Goal: Transaction & Acquisition: Purchase product/service

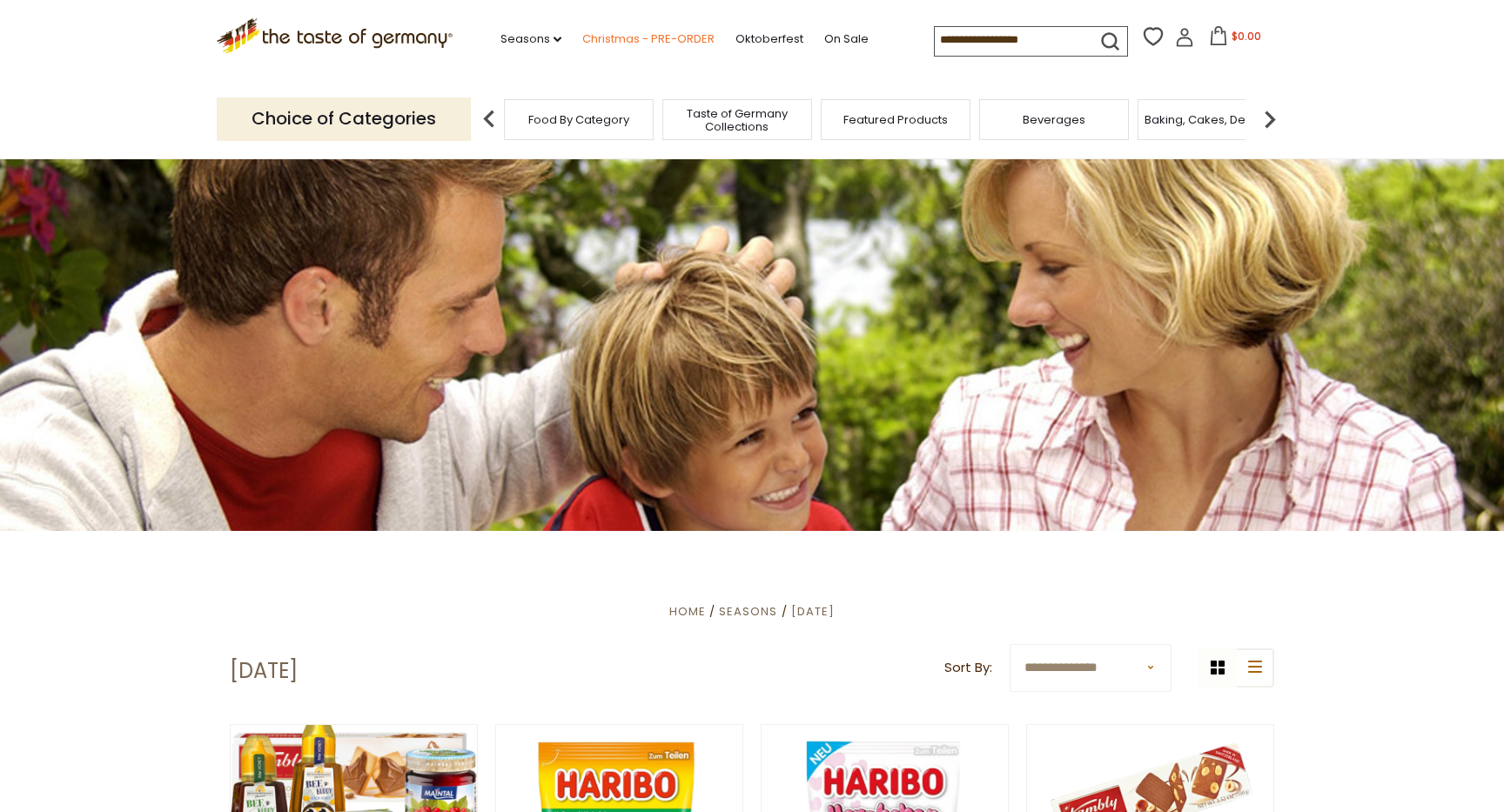
click at [582, 35] on link "Christmas - PRE-ORDER" at bounding box center [648, 39] width 132 height 19
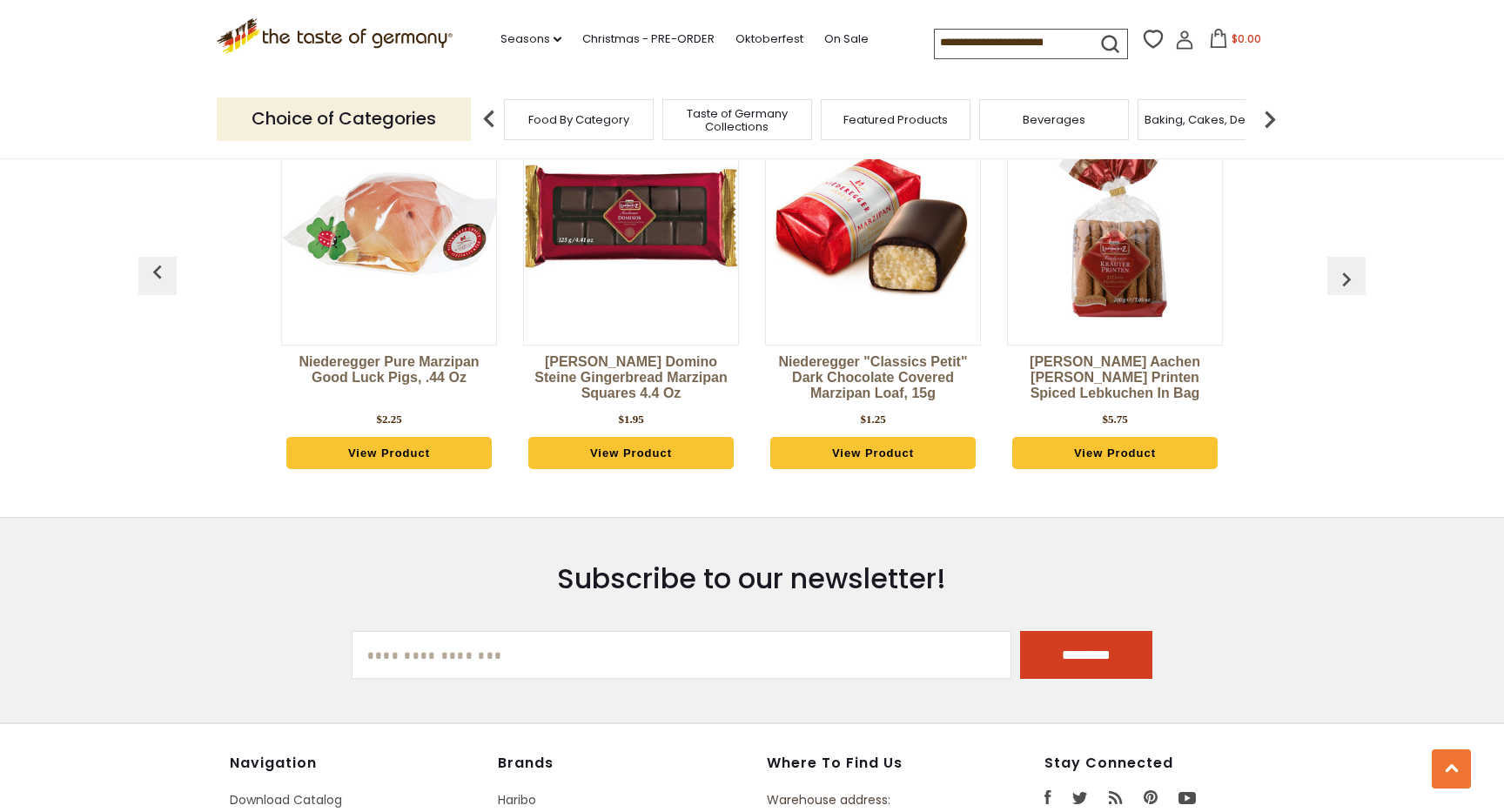
scroll to position [906, 0]
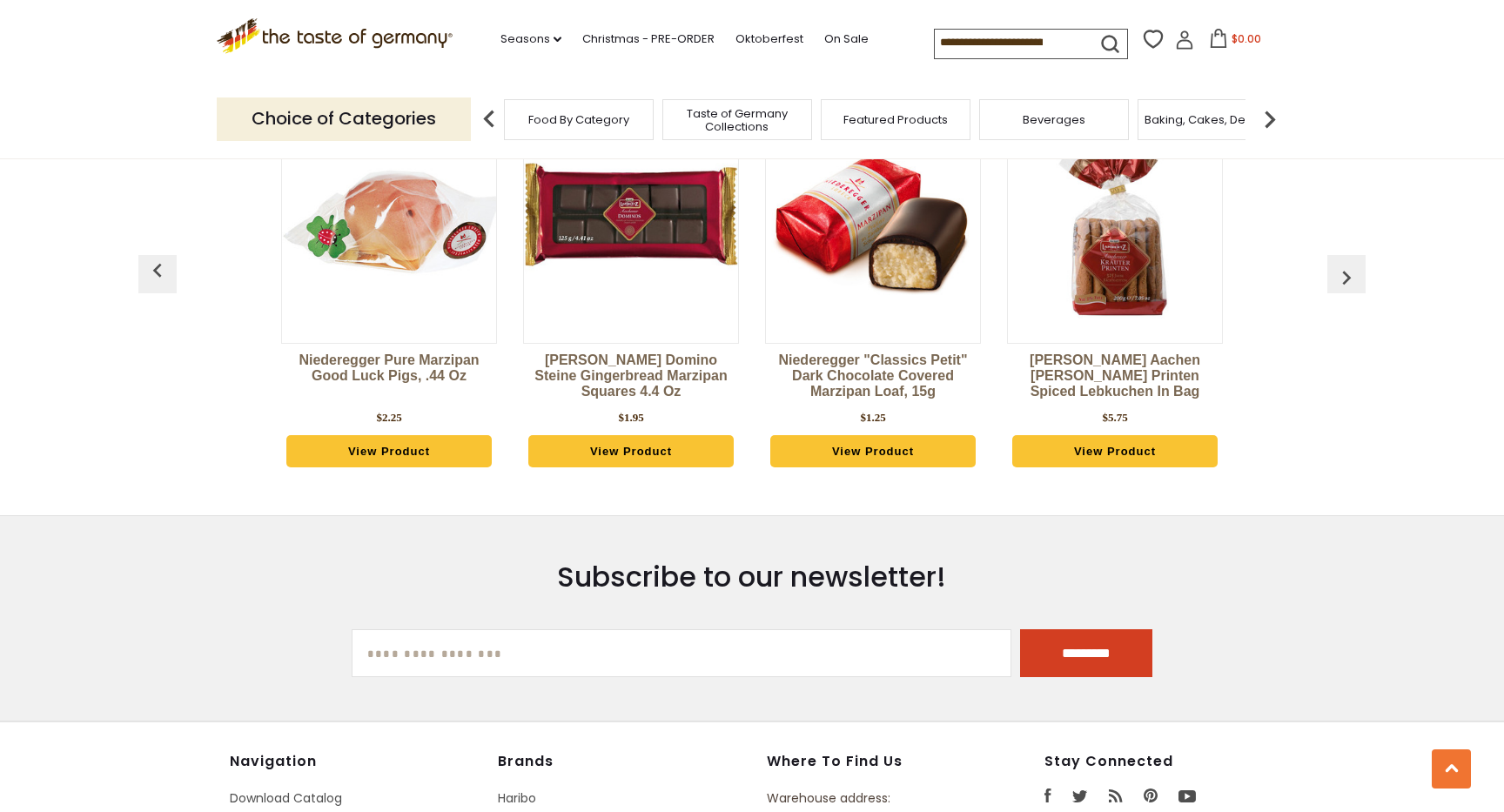
click at [1343, 267] on img "button" at bounding box center [1346, 277] width 28 height 28
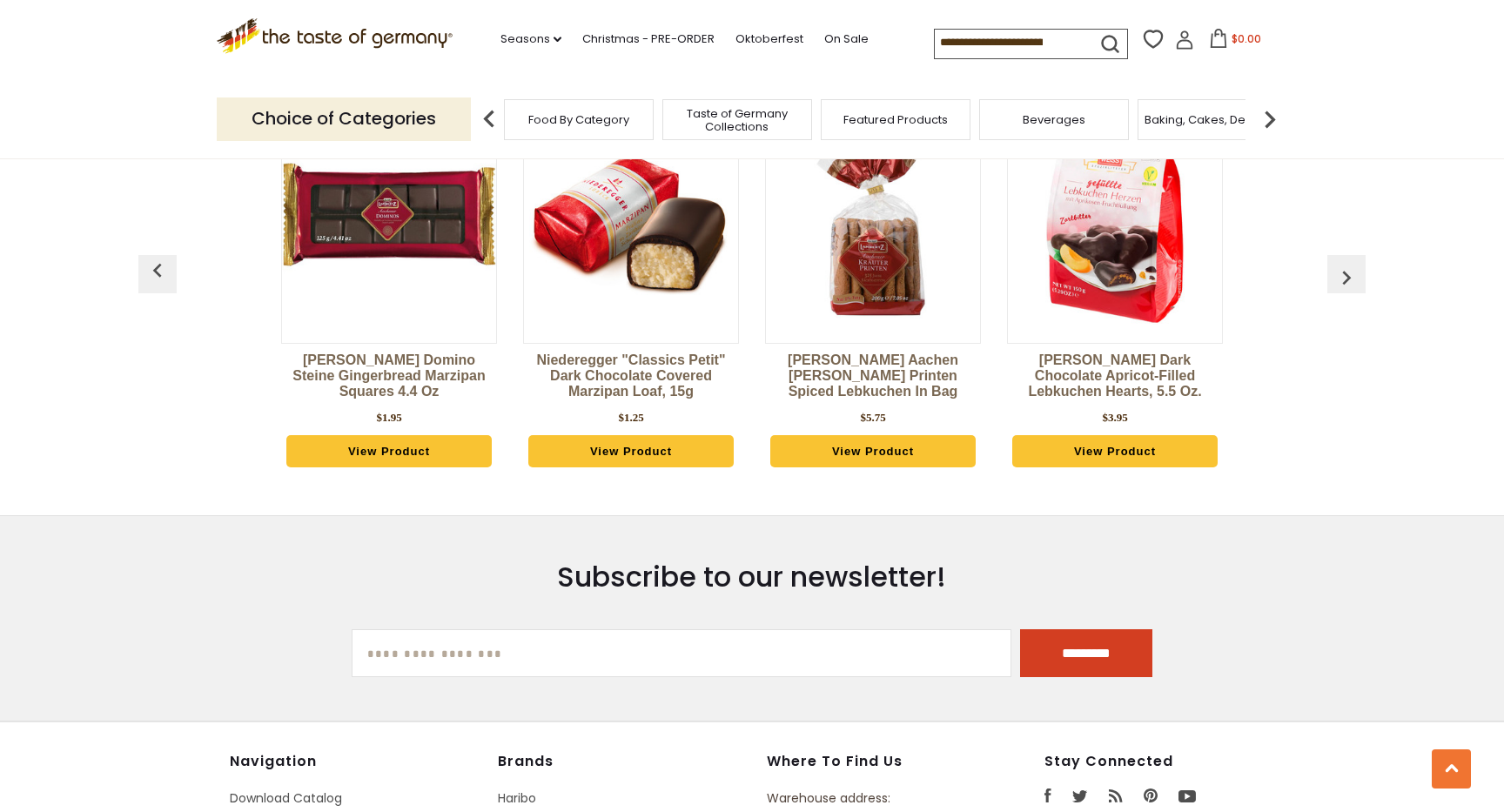
click at [1343, 268] on div "**********" at bounding box center [752, 224] width 1504 height 1951
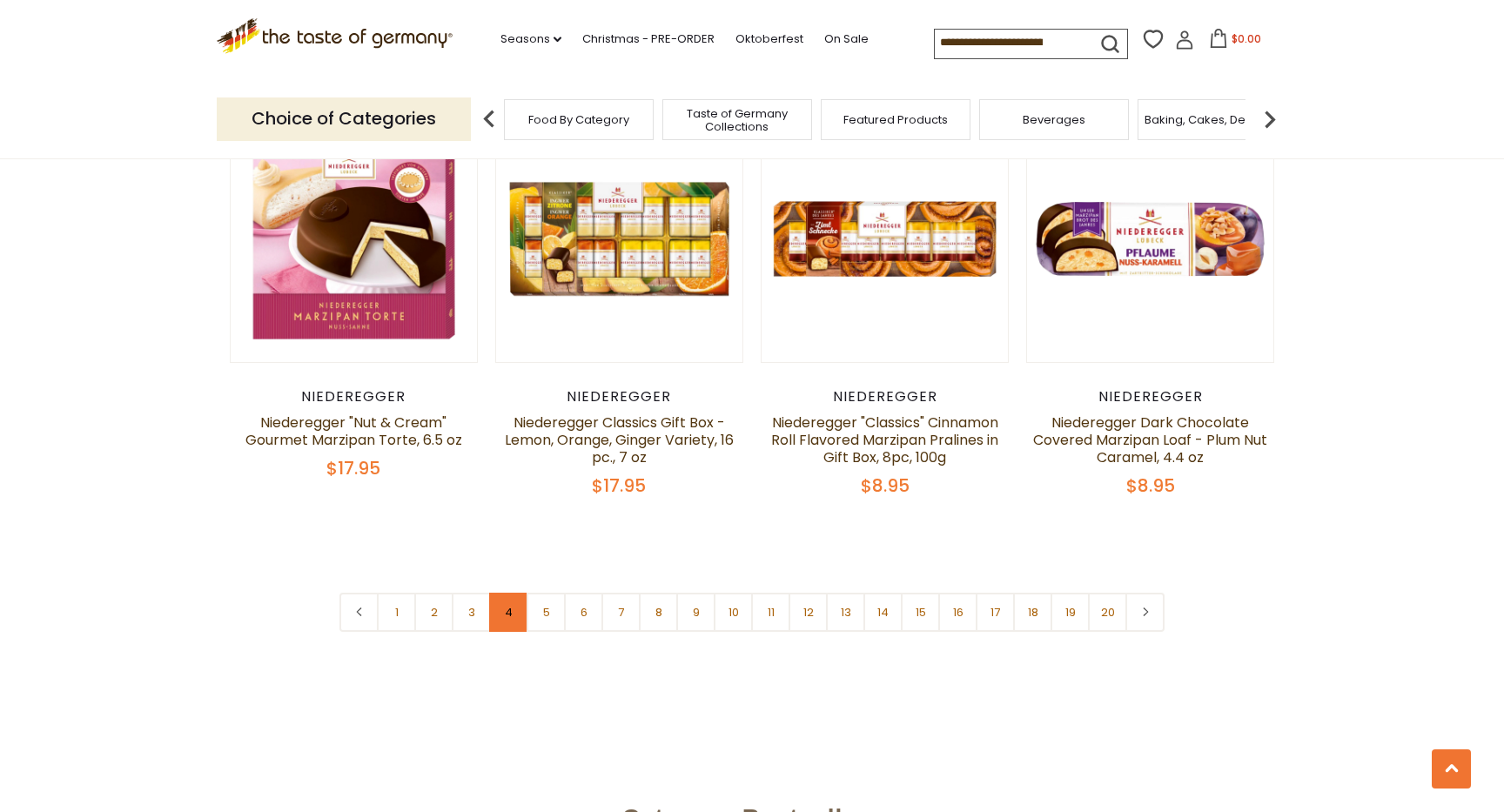
scroll to position [4086, 0]
click at [1151, 592] on link at bounding box center [1145, 612] width 40 height 40
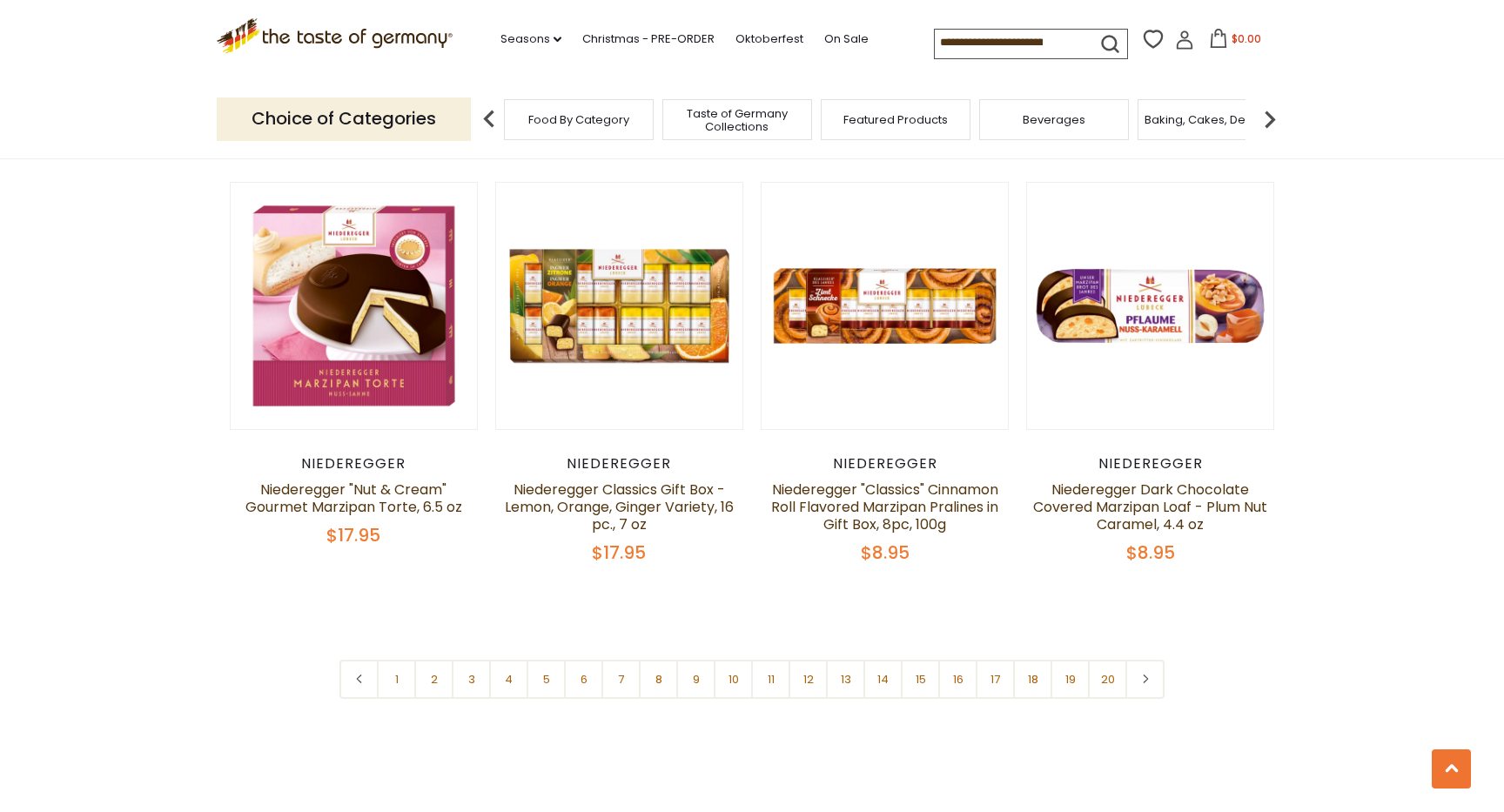
scroll to position [4003, 0]
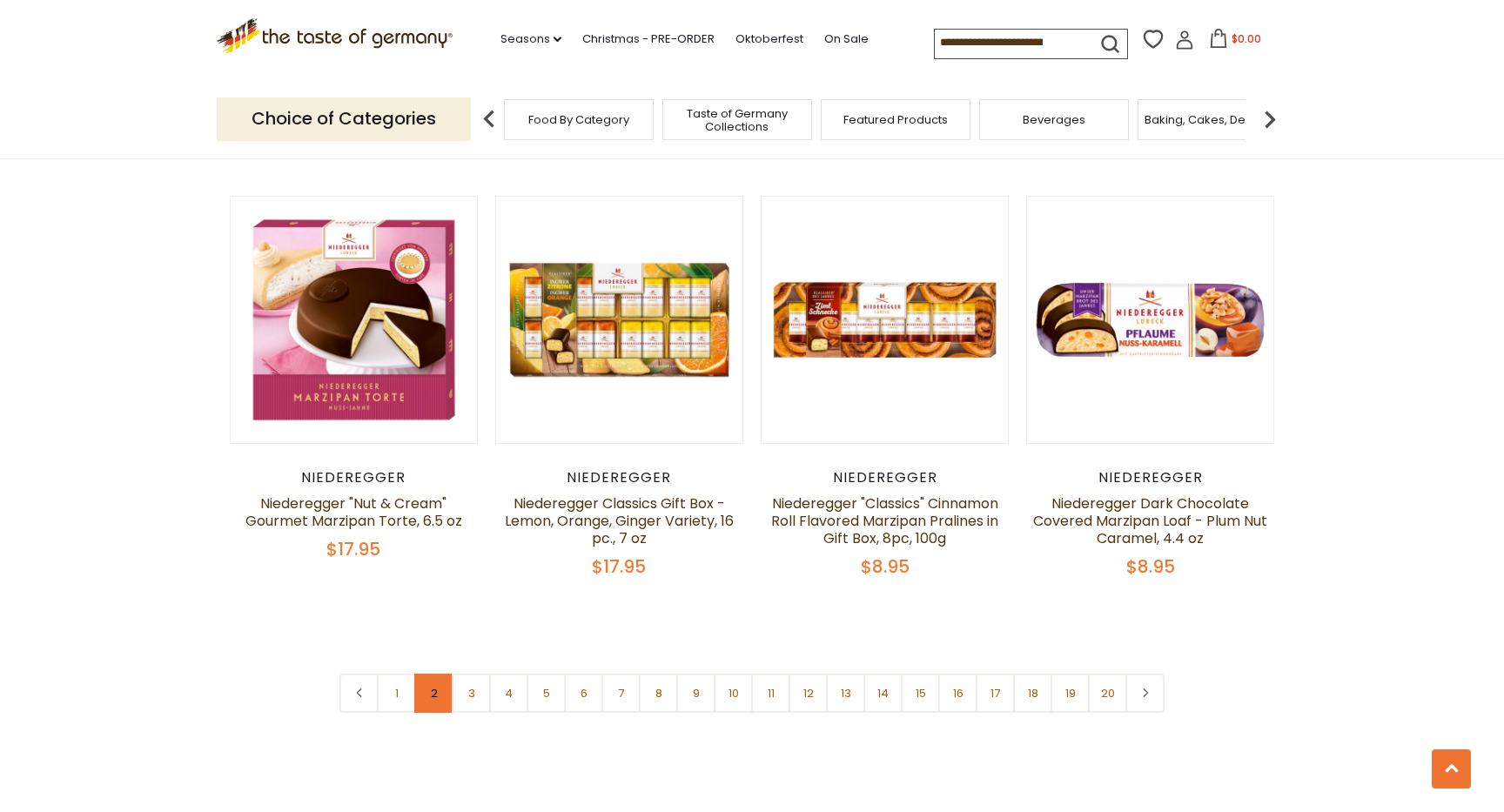
click at [430, 674] on link "2" at bounding box center [434, 693] width 40 height 40
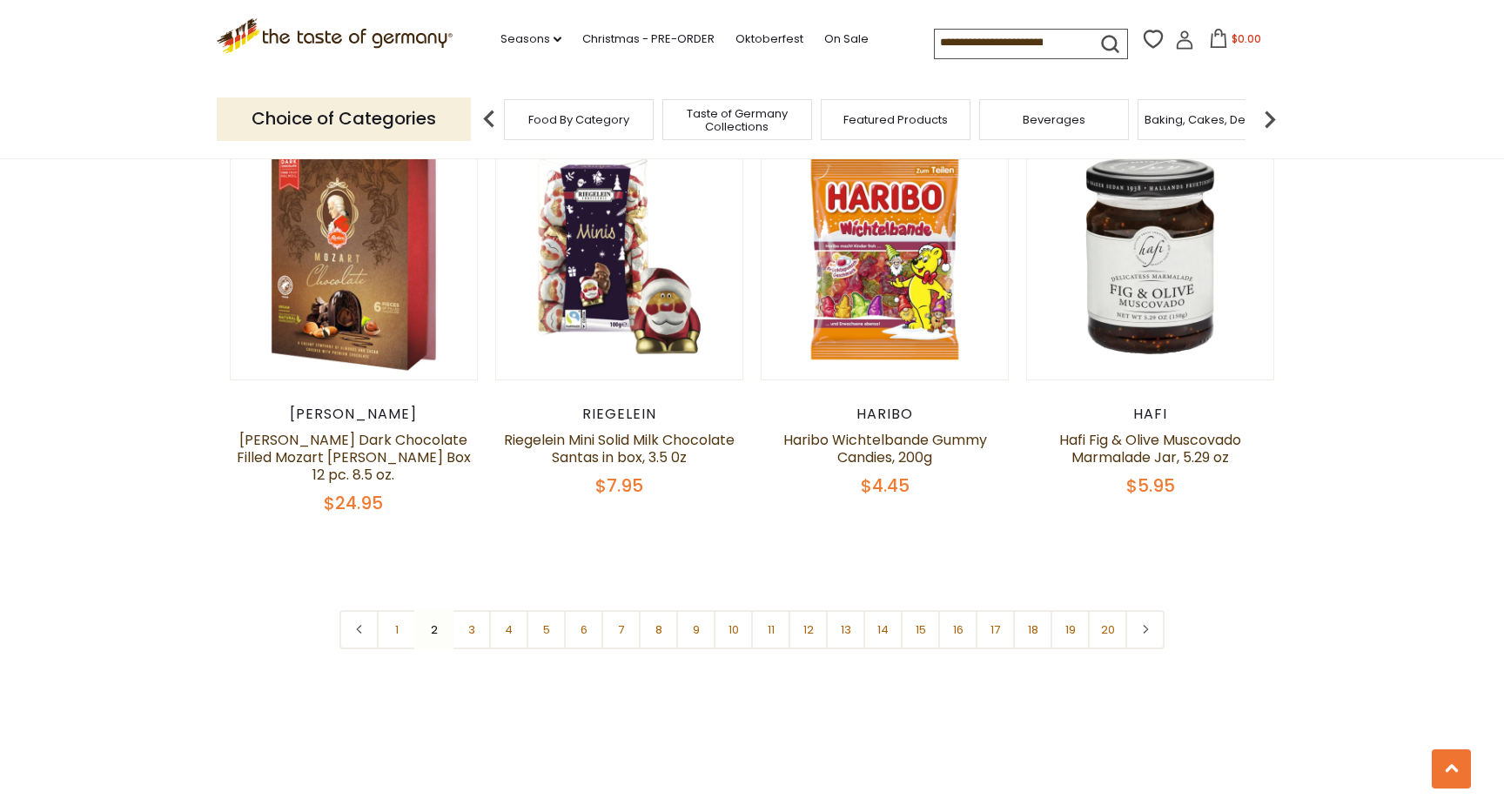
scroll to position [4100, 0]
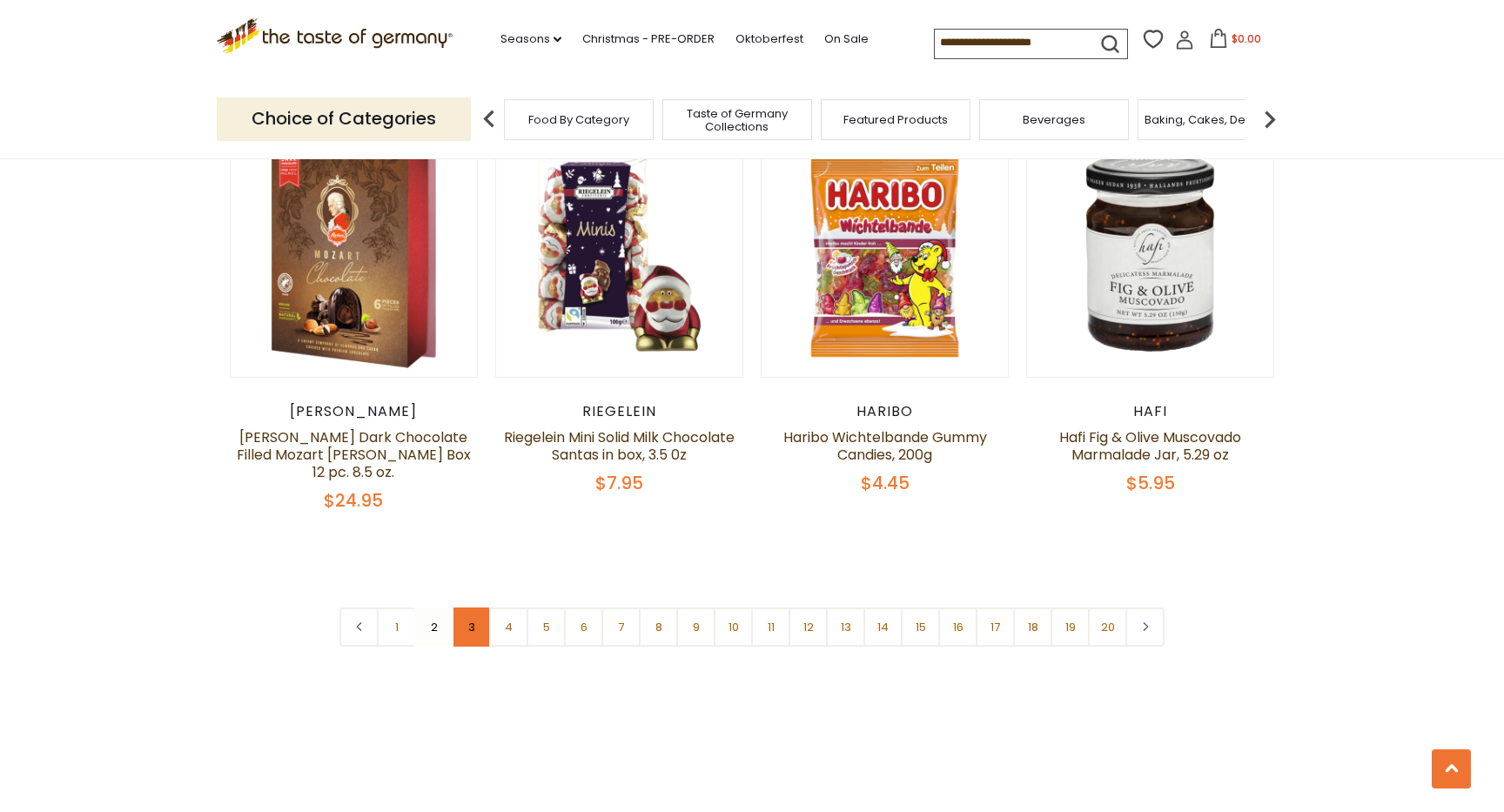
click at [467, 607] on link "3" at bounding box center [472, 627] width 40 height 40
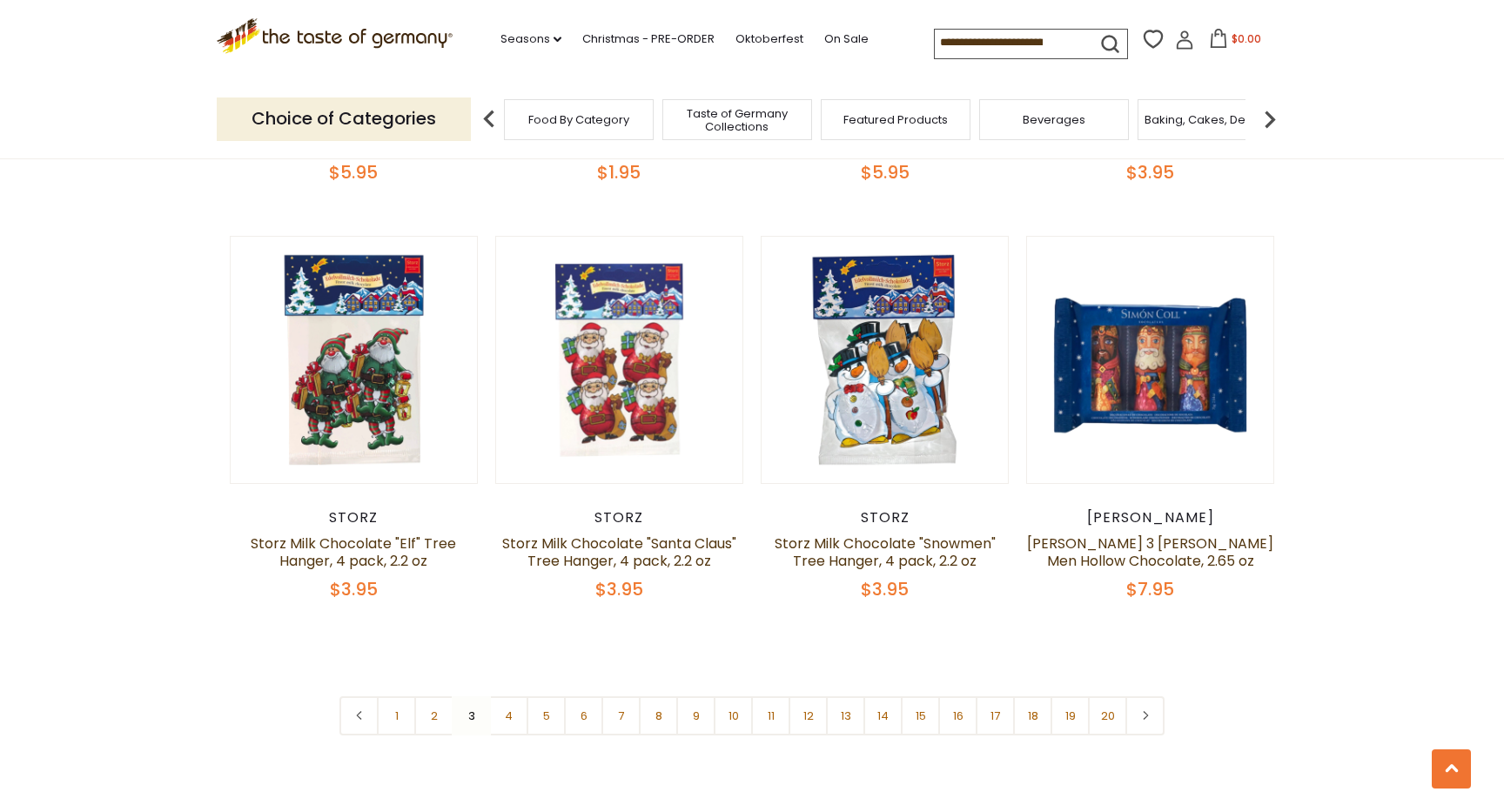
scroll to position [3933, 0]
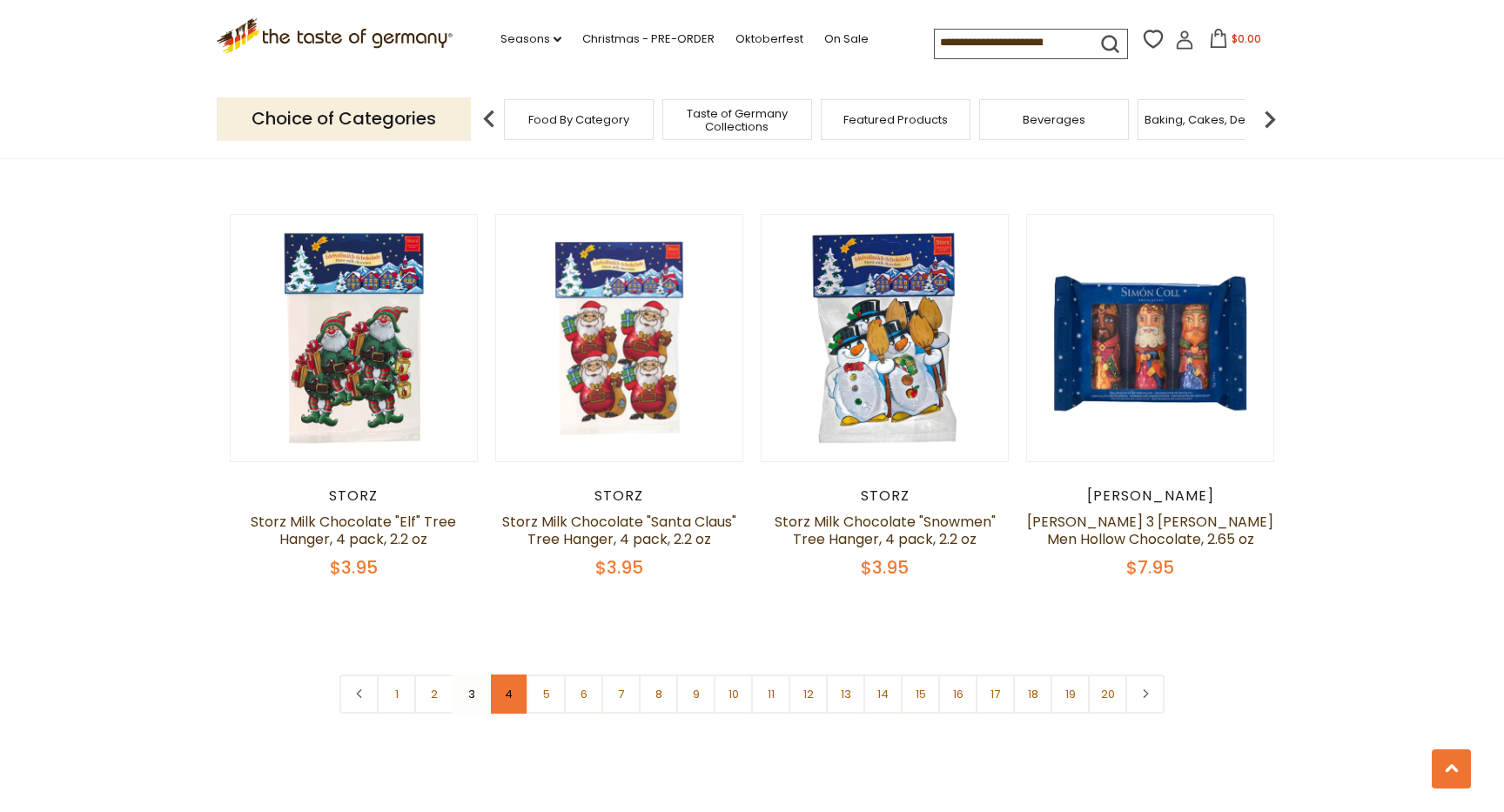
click at [511, 677] on link "4" at bounding box center [509, 694] width 40 height 40
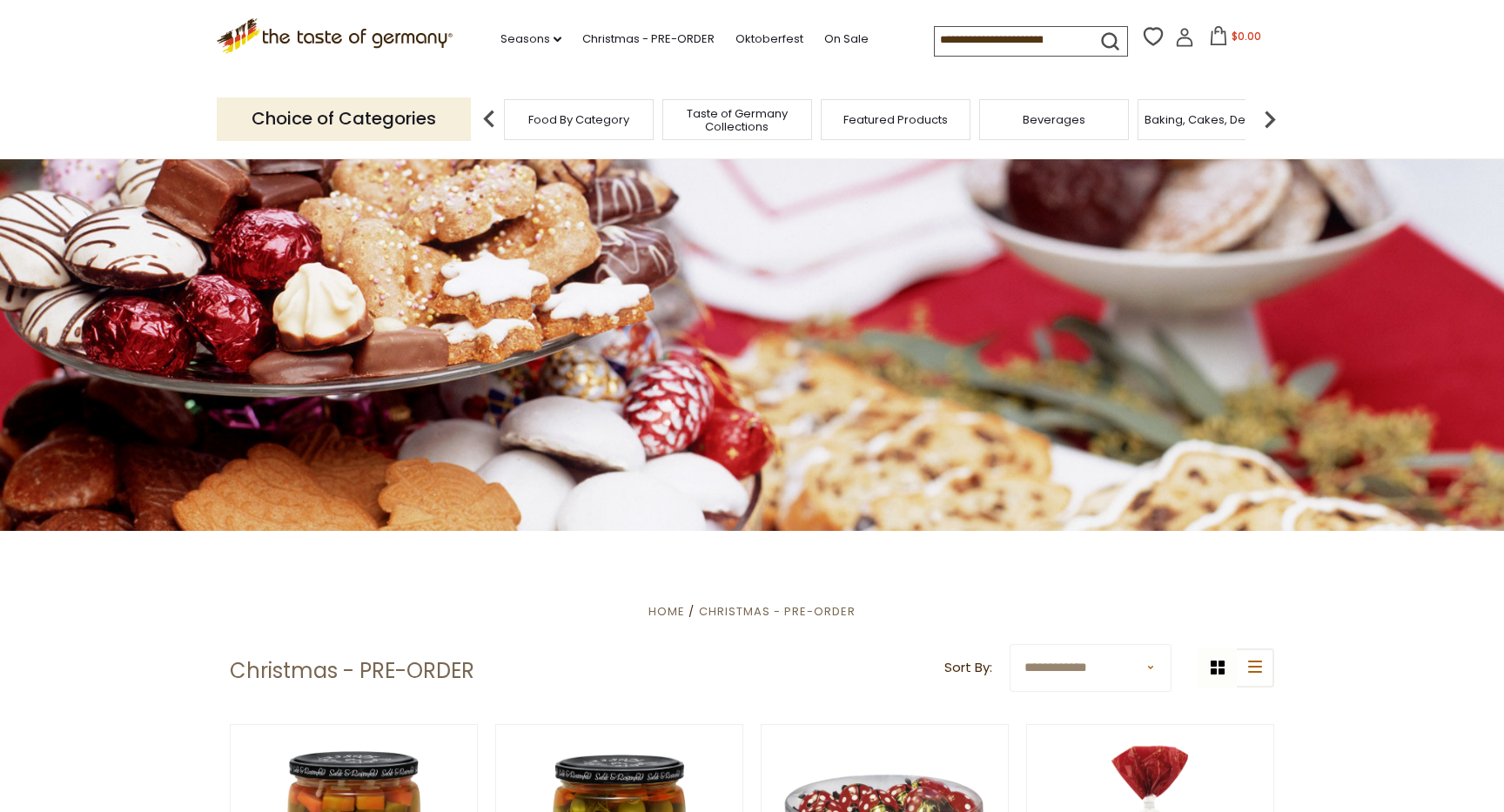
scroll to position [0, 0]
